Goal: Task Accomplishment & Management: Use online tool/utility

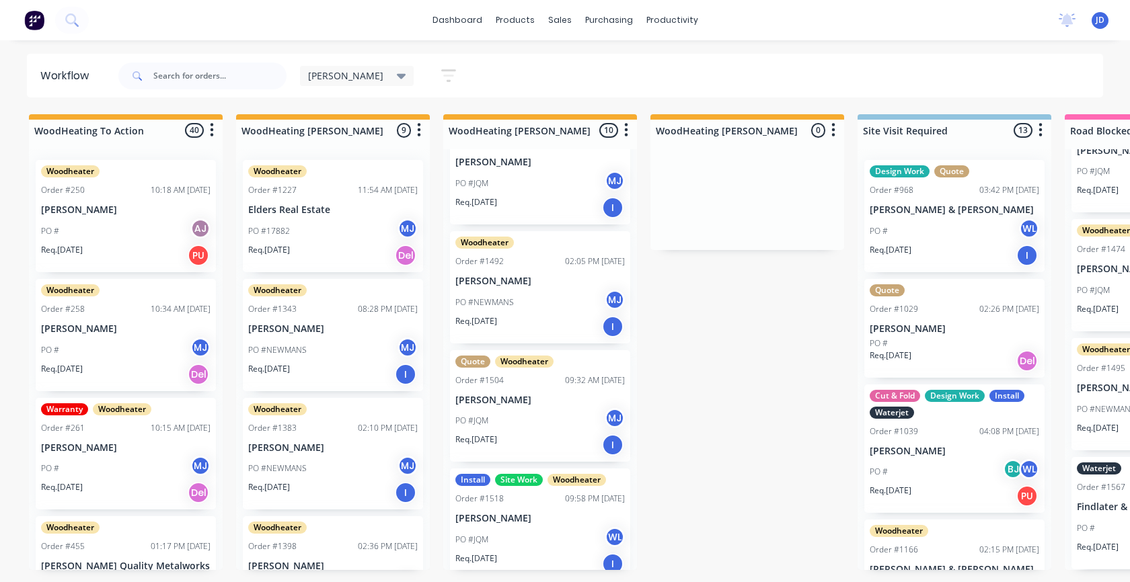
click at [558, 513] on p "[PERSON_NAME]" at bounding box center [539, 518] width 169 height 11
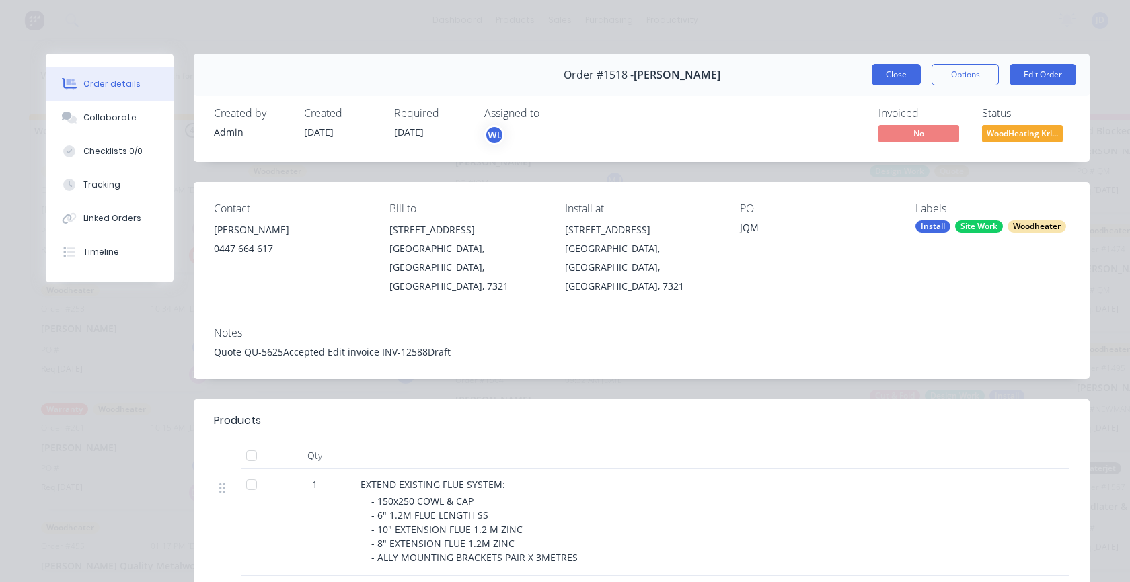
click at [899, 68] on button "Close" at bounding box center [896, 75] width 49 height 22
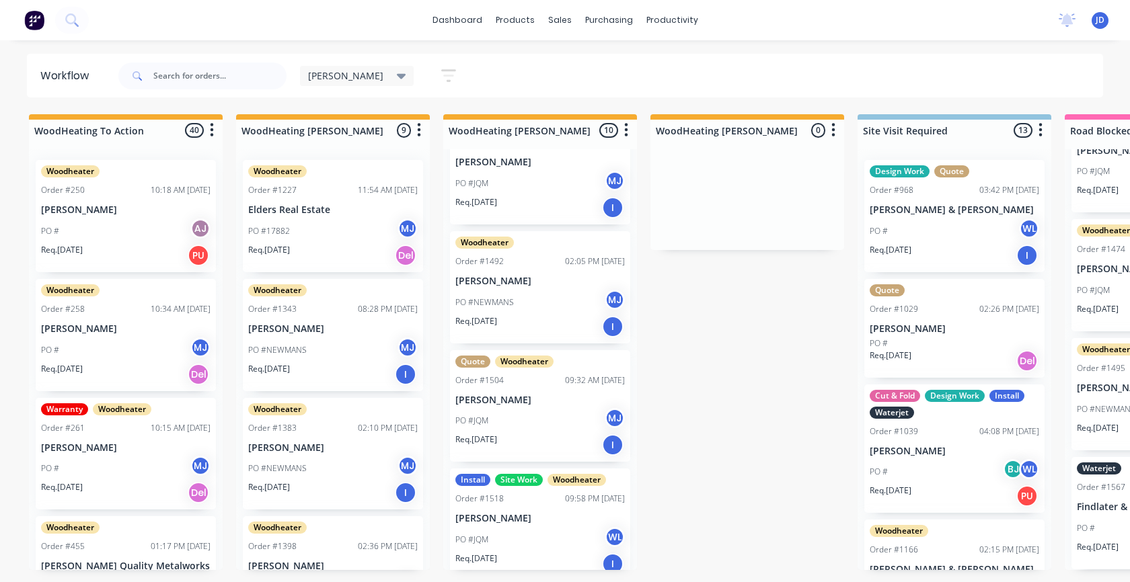
click at [563, 527] on div "PO #JQM WL" at bounding box center [539, 540] width 169 height 26
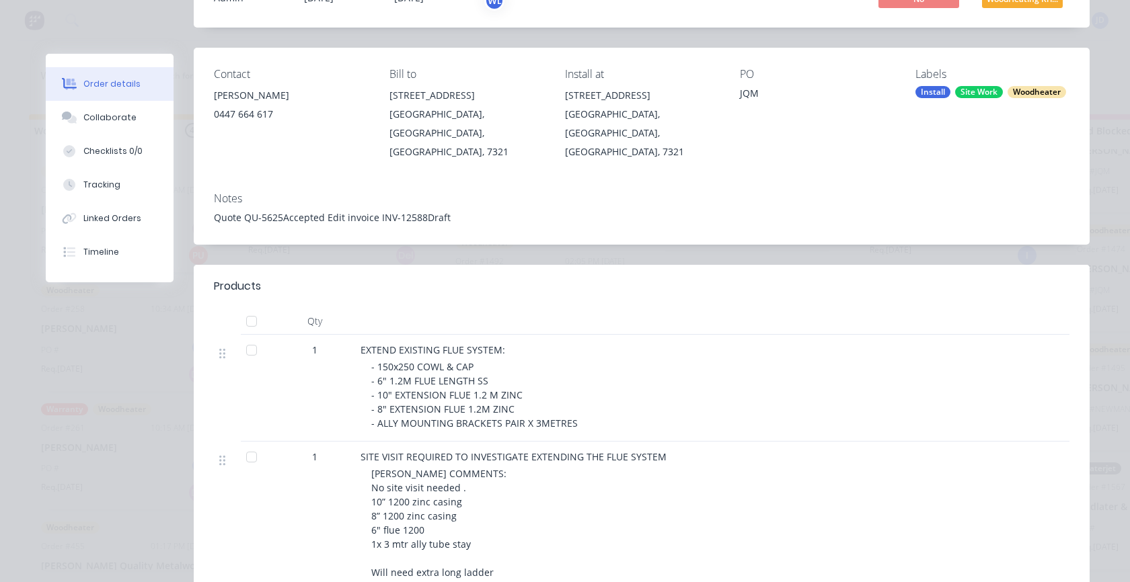
scroll to position [269, 0]
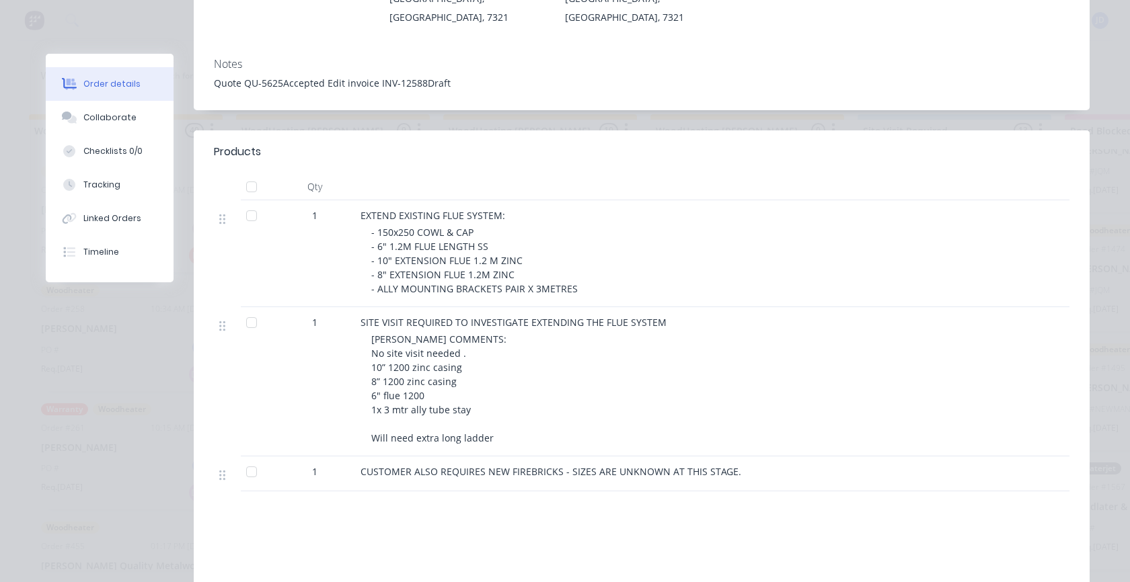
click at [483, 231] on span "- 150x250 COWL & CAP - 6" 1.2M FLUE LENGTH SS - 10" EXTENSION FLUE 1.2 M ZINC -…" at bounding box center [474, 260] width 206 height 69
click at [402, 226] on span "- 150x250 COWL & CAP - 6" 1.2M FLUE LENGTH SS - 10" EXTENSION FLUE 1.2 M ZINC -…" at bounding box center [474, 260] width 206 height 69
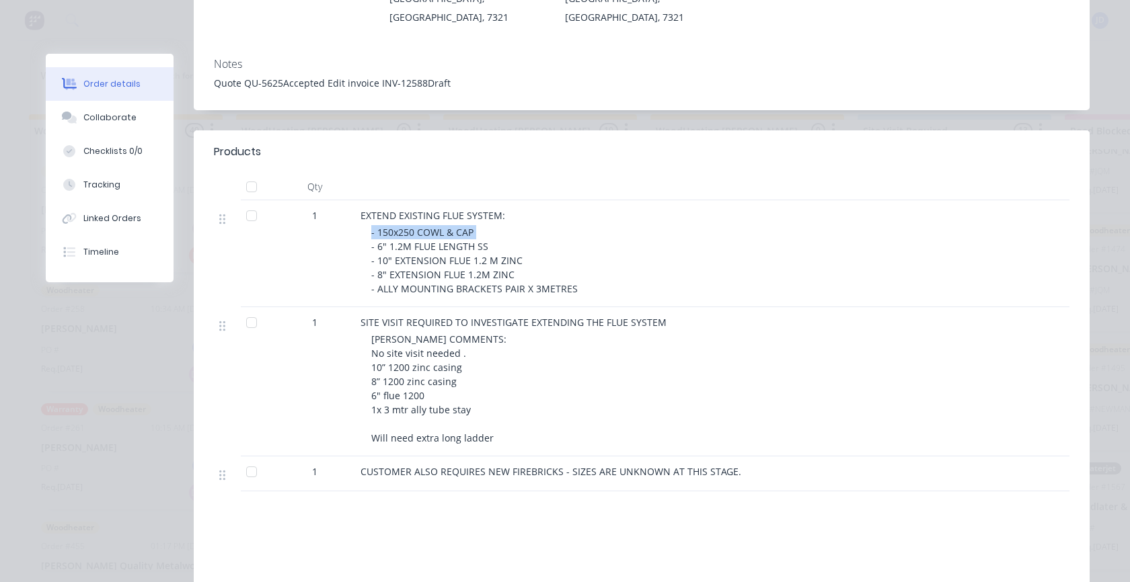
click at [402, 226] on span "- 150x250 COWL & CAP - 6" 1.2M FLUE LENGTH SS - 10" EXTENSION FLUE 1.2 M ZINC -…" at bounding box center [474, 260] width 206 height 69
drag, startPoint x: 367, startPoint y: 231, endPoint x: 505, endPoint y: 223, distance: 138.2
click at [517, 228] on div "- 150x250 COWL & CAP - 6" 1.2M FLUE LENGTH SS - 10" EXTENSION FLUE 1.2 M ZINC -…" at bounding box center [629, 260] width 517 height 71
drag, startPoint x: 469, startPoint y: 202, endPoint x: 379, endPoint y: 198, distance: 89.5
click at [381, 225] on div "- 150x250 COWL & CAP - 6" 1.2M FLUE LENGTH SS - 10" EXTENSION FLUE 1.2 M ZINC -…" at bounding box center [629, 260] width 517 height 71
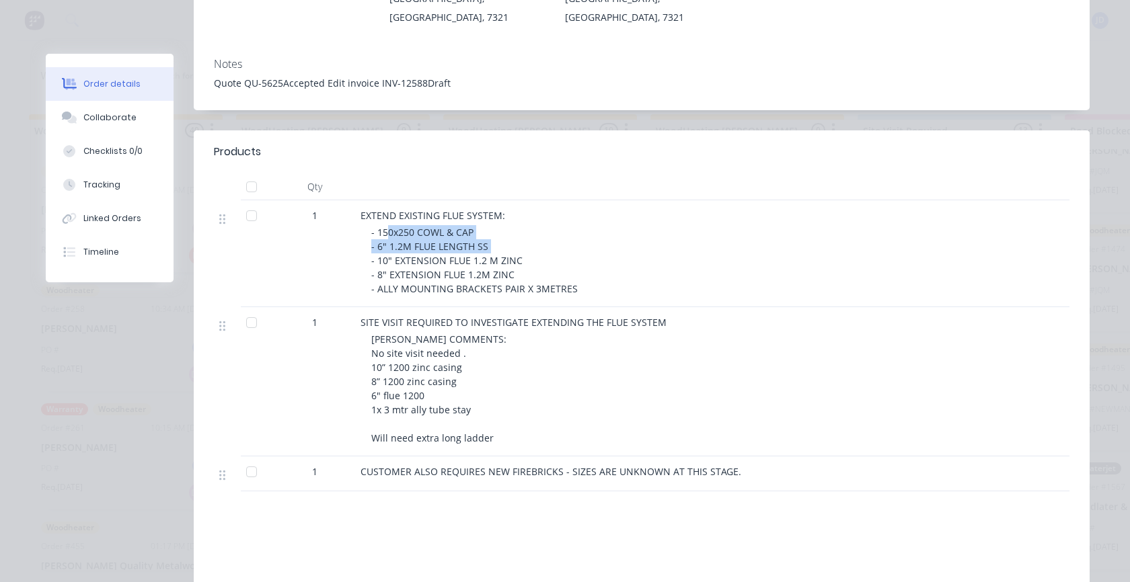
click at [377, 226] on span "- 150x250 COWL & CAP - 6" 1.2M FLUE LENGTH SS - 10" EXTENSION FLUE 1.2 M ZINC -…" at bounding box center [474, 260] width 206 height 69
drag, startPoint x: 359, startPoint y: 202, endPoint x: 524, endPoint y: 231, distance: 167.2
click at [524, 231] on div "EXTEND EXISTING FLUE SYSTEM: - 150x250 COWL & CAP - 6" 1.2M FLUE LENGTH SS - 10…" at bounding box center [624, 253] width 538 height 107
copy span "- 150x250 COWL & CAP - 6" 1.2M FLUE LENGTH SS - 10" EXTENSION FLUE 1.2 M ZINC"
click at [489, 226] on span "- 150x250 COWL & CAP - 6" 1.2M FLUE LENGTH SS - 10" EXTENSION FLUE 1.2 M ZINC -…" at bounding box center [474, 260] width 206 height 69
